Goal: Task Accomplishment & Management: Use online tool/utility

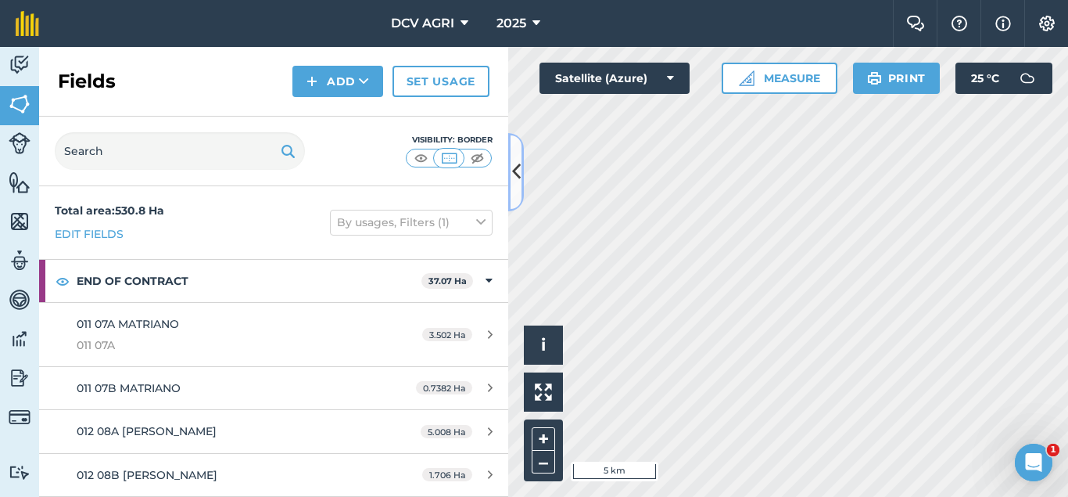
click at [519, 160] on icon at bounding box center [516, 171] width 9 height 27
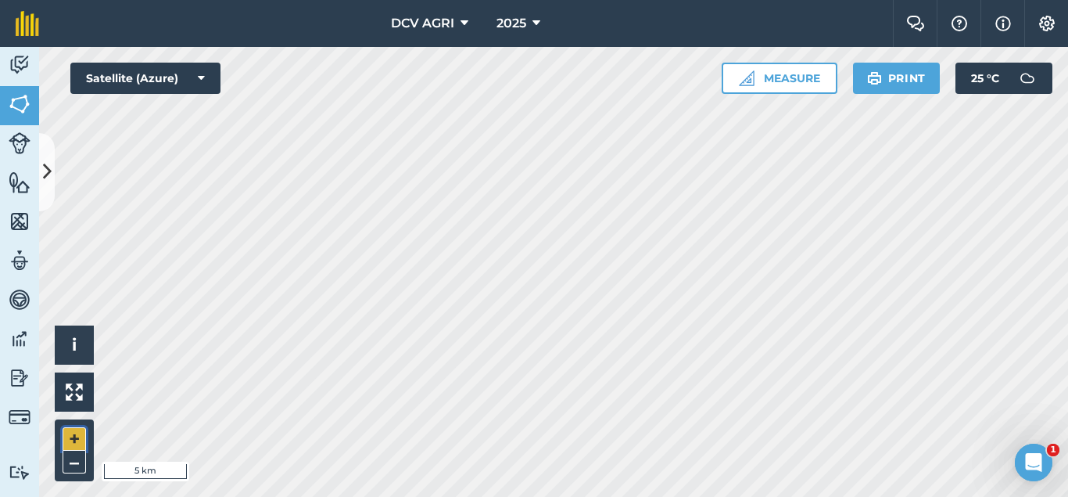
click at [77, 439] on button "+" at bounding box center [74, 438] width 23 height 23
click at [75, 435] on button "+" at bounding box center [74, 438] width 23 height 23
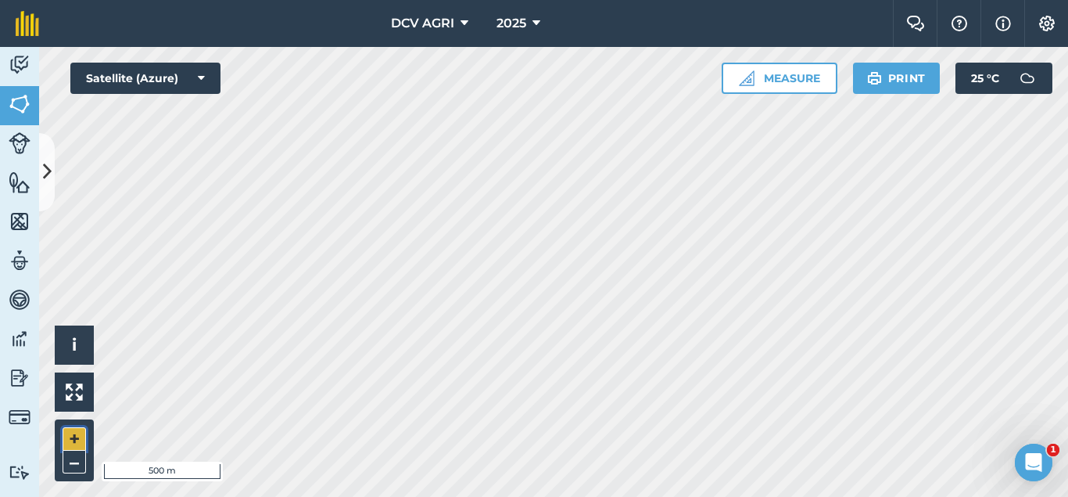
click at [75, 435] on button "+" at bounding box center [74, 438] width 23 height 23
click at [70, 466] on button "–" at bounding box center [74, 461] width 23 height 23
click at [69, 432] on button "+" at bounding box center [74, 438] width 23 height 23
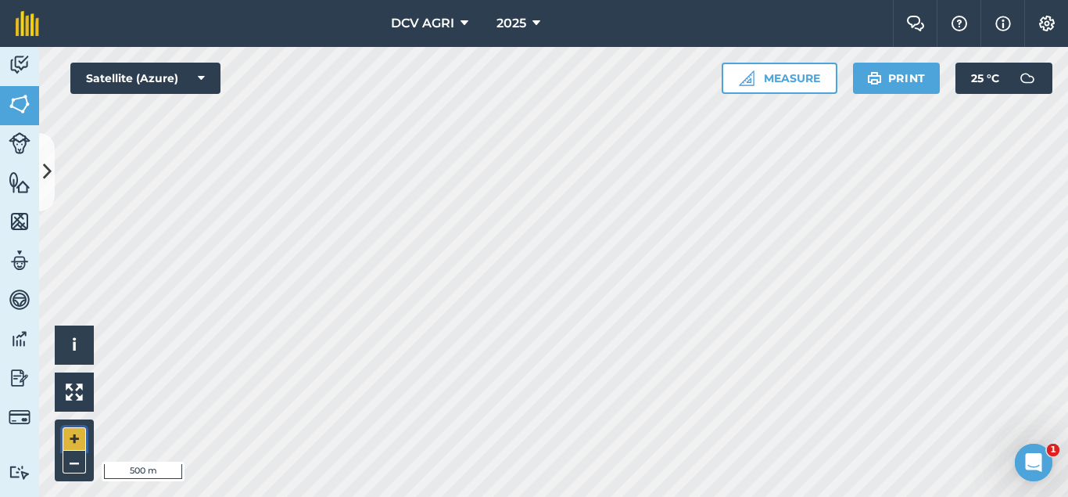
click at [69, 432] on button "+" at bounding box center [74, 438] width 23 height 23
click at [72, 461] on button "–" at bounding box center [74, 461] width 23 height 23
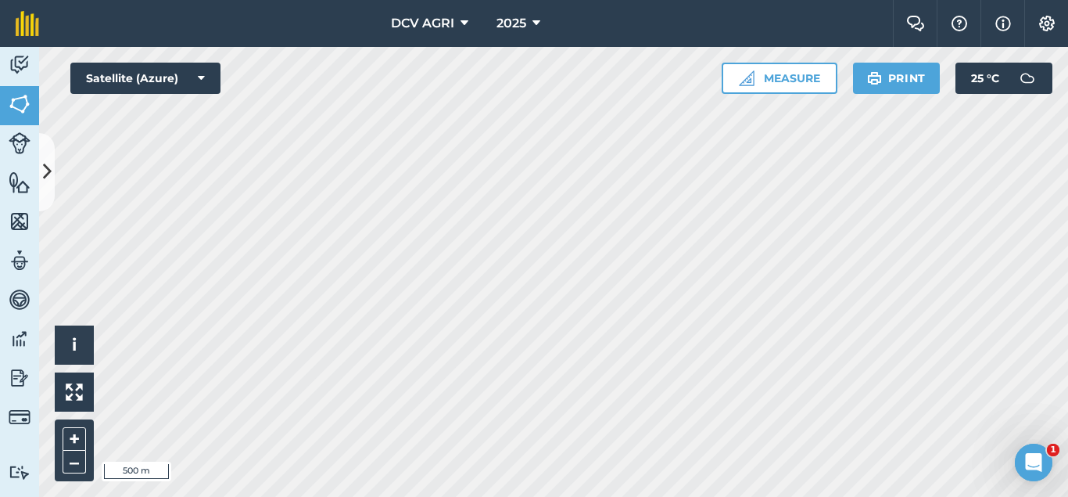
click at [407, 43] on div "DCV AGRI 2025 Farm Chat Help Info Settings DCV AGRI - 2025 Reproduced with the …" at bounding box center [534, 248] width 1068 height 497
click at [418, 8] on div "DCV AGRI 2025 Farm Chat Help Info Settings DCV AGRI - 2025 Reproduced with the …" at bounding box center [534, 248] width 1068 height 497
click at [73, 444] on button "+" at bounding box center [74, 438] width 23 height 23
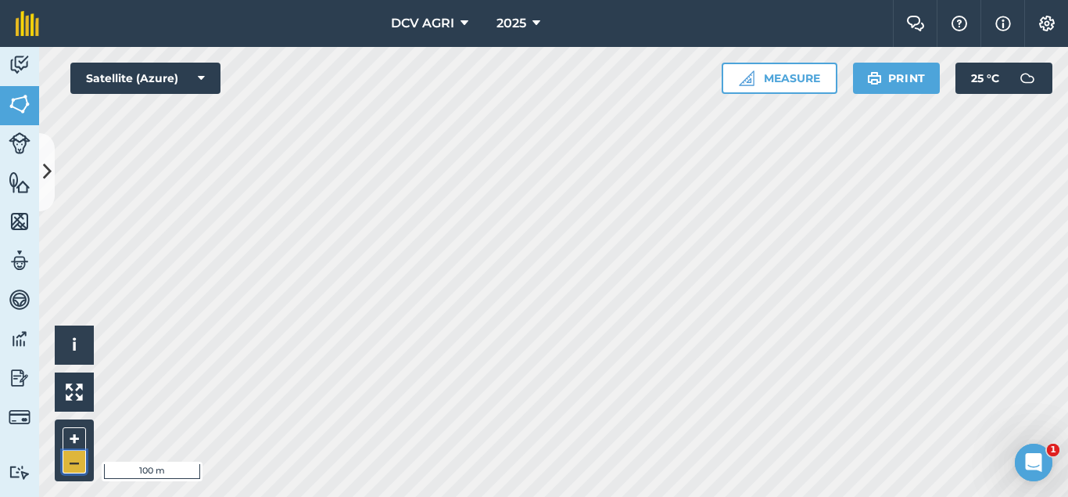
click at [80, 459] on button "–" at bounding box center [74, 461] width 23 height 23
click at [85, 433] on button "+" at bounding box center [74, 438] width 23 height 23
click at [67, 458] on button "–" at bounding box center [74, 461] width 23 height 23
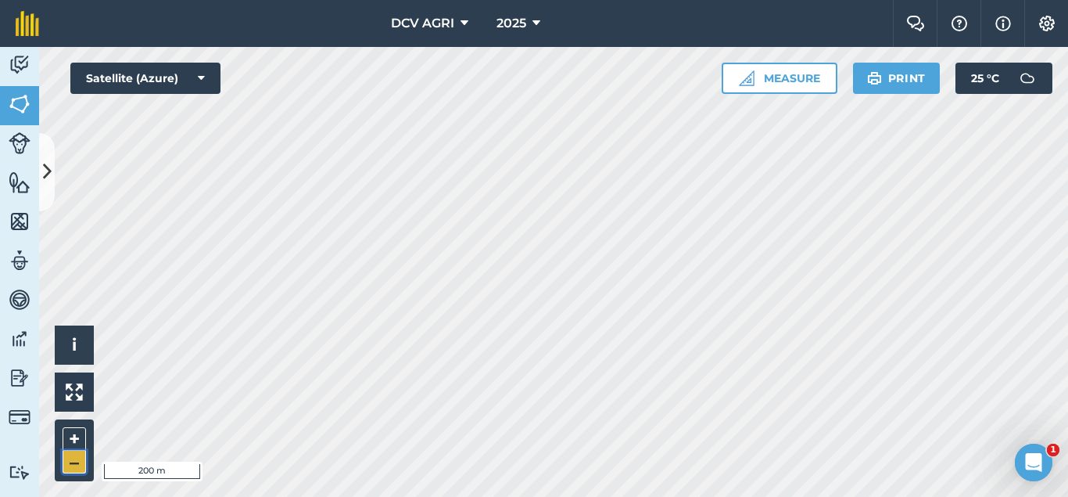
click at [67, 458] on button "–" at bounding box center [74, 461] width 23 height 23
click at [74, 436] on button "+" at bounding box center [74, 438] width 23 height 23
click at [71, 436] on button "+" at bounding box center [74, 438] width 23 height 23
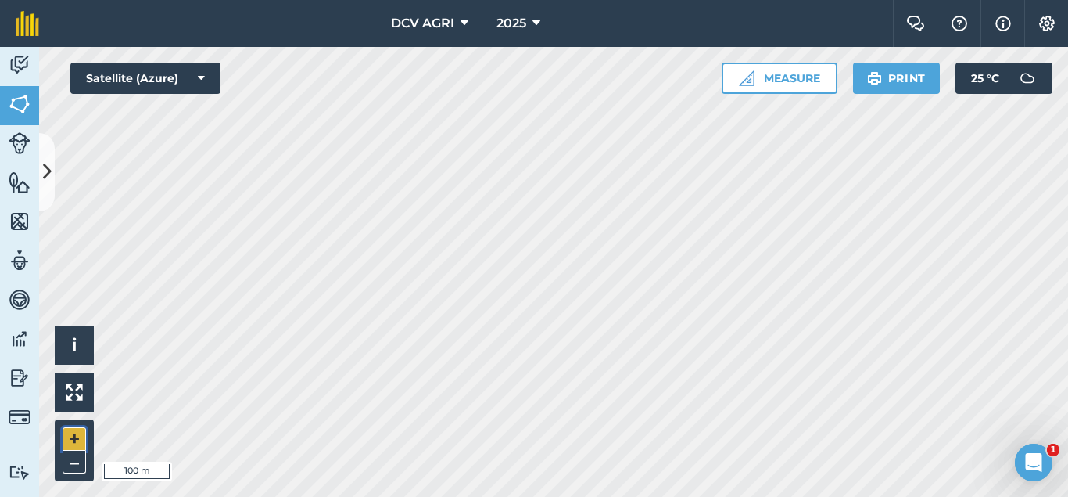
click at [71, 436] on button "+" at bounding box center [74, 438] width 23 height 23
click at [76, 464] on button "–" at bounding box center [74, 461] width 23 height 23
click at [79, 436] on button "+" at bounding box center [74, 438] width 23 height 23
click at [74, 461] on button "–" at bounding box center [74, 461] width 23 height 23
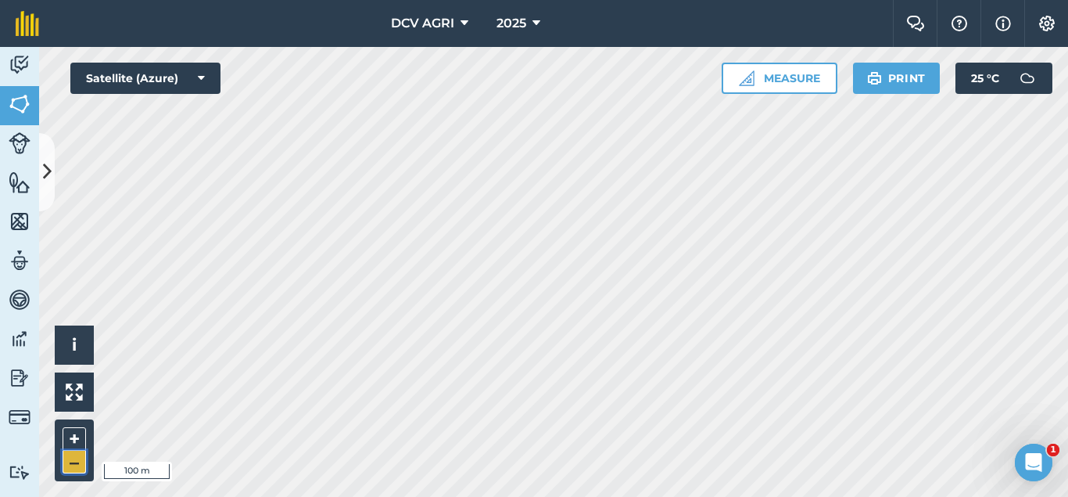
click at [74, 461] on button "–" at bounding box center [74, 461] width 23 height 23
click at [77, 445] on button "+" at bounding box center [74, 438] width 23 height 23
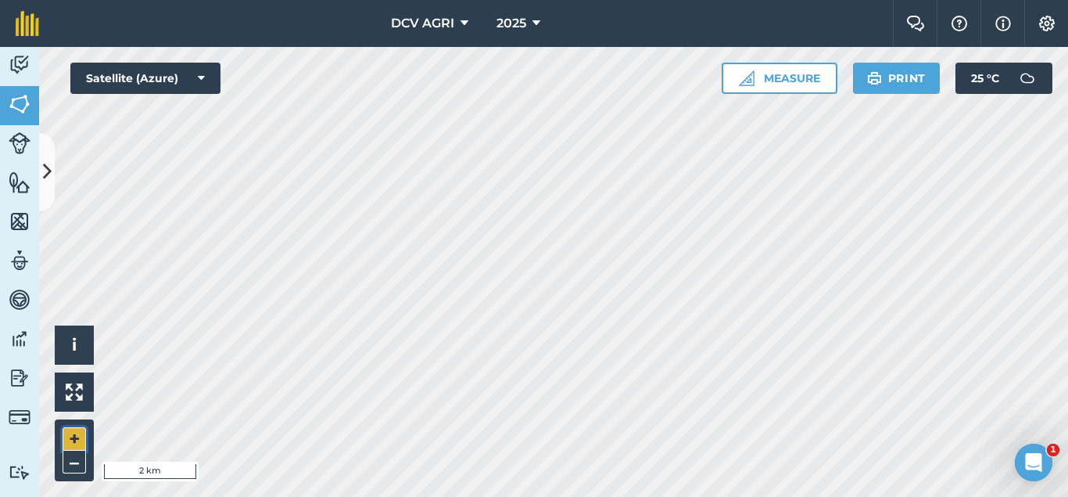
click at [77, 445] on button "+" at bounding box center [74, 438] width 23 height 23
